Goal: Task Accomplishment & Management: Manage account settings

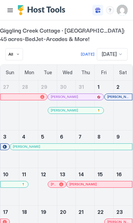
click at [9, 8] on button "Menu" at bounding box center [9, 9] width 9 height 9
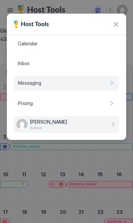
click at [22, 84] on span "Messaging" at bounding box center [29, 83] width 23 height 6
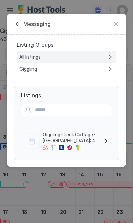
click at [26, 56] on span "All listings" at bounding box center [30, 57] width 22 height 6
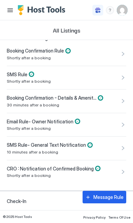
scroll to position [127, 0]
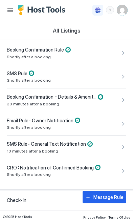
click at [21, 97] on span "Booking Confirmation - Details & Amenities" at bounding box center [52, 97] width 90 height 6
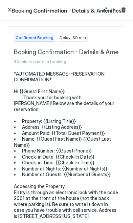
click at [101, 12] on button "Edit message rule" at bounding box center [105, 10] width 8 height 8
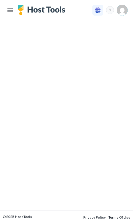
type input "**********"
type textarea "**********"
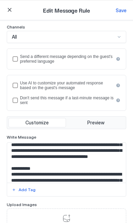
scroll to position [111, 0]
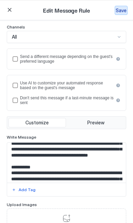
click at [121, 7] on div "Save" at bounding box center [121, 10] width 11 height 7
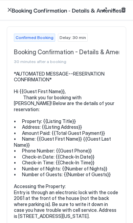
click at [9, 7] on button "button" at bounding box center [9, 10] width 8 height 8
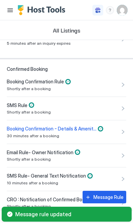
scroll to position [103, 0]
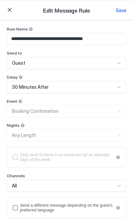
click at [123, 9] on div "Save" at bounding box center [121, 10] width 11 height 7
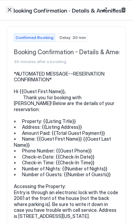
click at [11, 12] on button "button" at bounding box center [9, 10] width 8 height 8
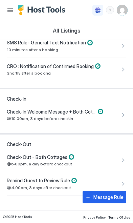
scroll to position [229, 0]
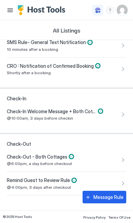
click at [26, 110] on span "Check-In Welcome Message + Both Cottages" at bounding box center [52, 111] width 90 height 6
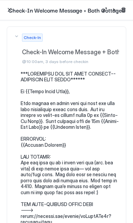
click at [102, 10] on button "Edit message rule" at bounding box center [105, 10] width 8 height 8
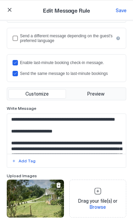
click at [105, 133] on textarea "Input Field" at bounding box center [66, 134] width 119 height 40
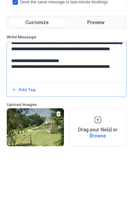
scroll to position [96, 0]
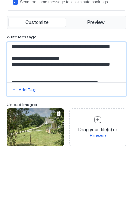
click at [46, 115] on textarea "Input Field" at bounding box center [66, 135] width 119 height 40
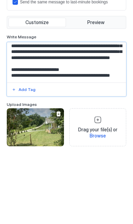
scroll to position [85, 0]
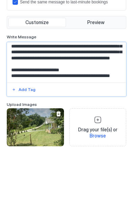
click at [108, 115] on textarea "Input Field" at bounding box center [66, 135] width 119 height 40
click at [26, 115] on textarea "Input Field" at bounding box center [66, 135] width 119 height 40
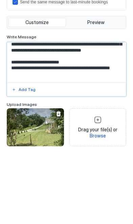
scroll to position [95, 0]
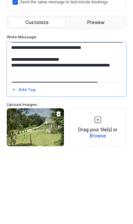
click at [69, 115] on textarea "Input Field" at bounding box center [66, 135] width 119 height 40
click at [68, 115] on textarea "Input Field" at bounding box center [66, 135] width 119 height 40
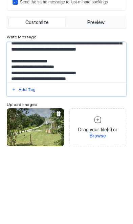
type textarea "**********"
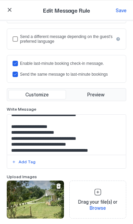
scroll to position [219, 0]
click at [120, 7] on div "Save" at bounding box center [121, 10] width 11 height 7
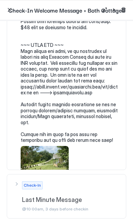
scroll to position [450, 0]
click at [11, 9] on button "button" at bounding box center [9, 10] width 8 height 8
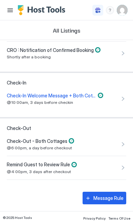
scroll to position [244, 0]
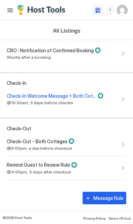
click at [104, 143] on div "Check-Out - Both Cottages @6:00pm, a day before checkout" at bounding box center [60, 144] width 107 height 13
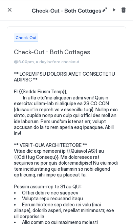
click at [104, 9] on button "Edit message rule" at bounding box center [105, 10] width 8 height 8
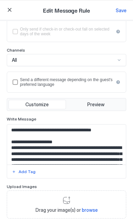
click at [28, 124] on textarea "Input Field" at bounding box center [66, 144] width 119 height 40
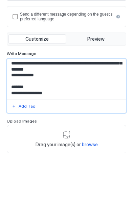
scroll to position [213, 0]
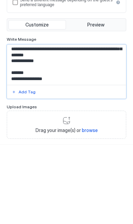
click at [27, 124] on textarea "Input Field" at bounding box center [66, 144] width 119 height 40
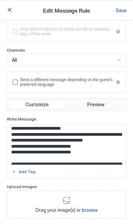
scroll to position [102, 0]
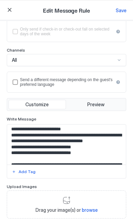
click at [79, 138] on textarea "Input Field" at bounding box center [66, 144] width 119 height 40
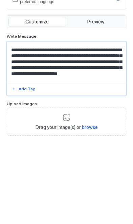
scroll to position [129, 0]
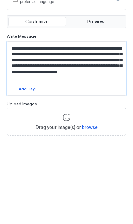
type textarea "**********"
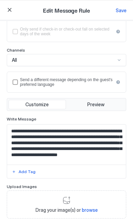
click at [117, 10] on div "Save" at bounding box center [121, 10] width 11 height 7
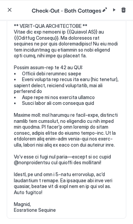
scroll to position [119, 0]
